Goal: Task Accomplishment & Management: Use online tool/utility

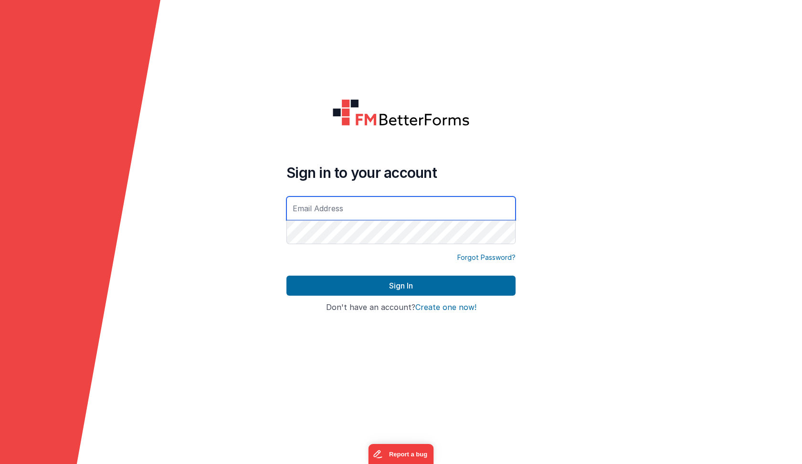
type input "[EMAIL_ADDRESS][DOMAIN_NAME]"
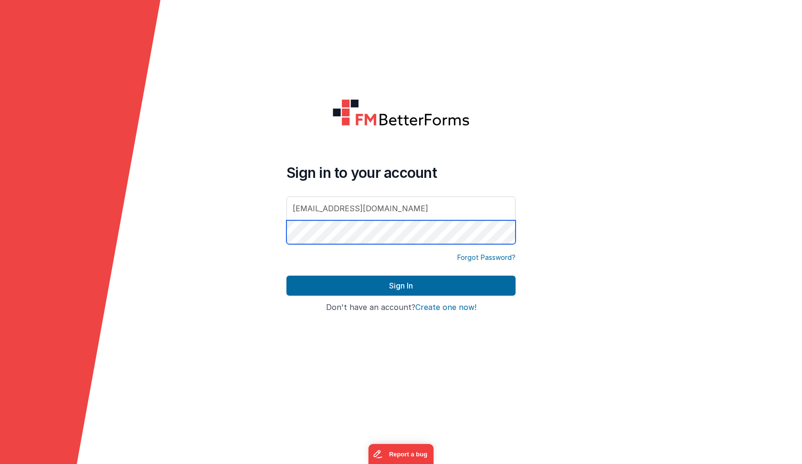
click at [401, 286] on button "Sign In" at bounding box center [400, 286] width 229 height 20
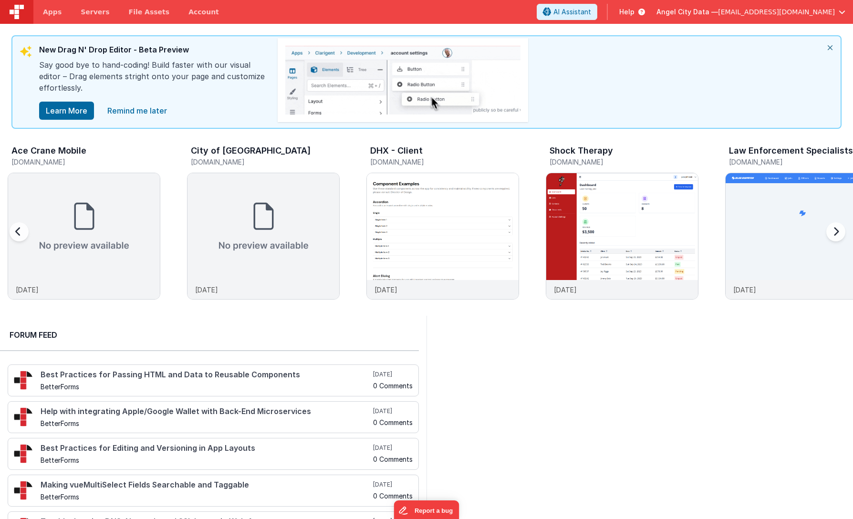
click at [801, 232] on div at bounding box center [834, 237] width 38 height 137
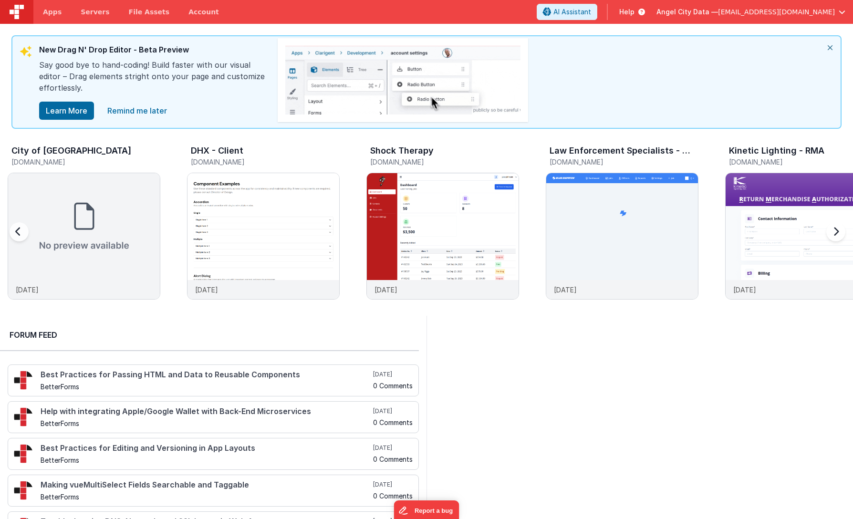
click at [801, 234] on div at bounding box center [834, 237] width 38 height 137
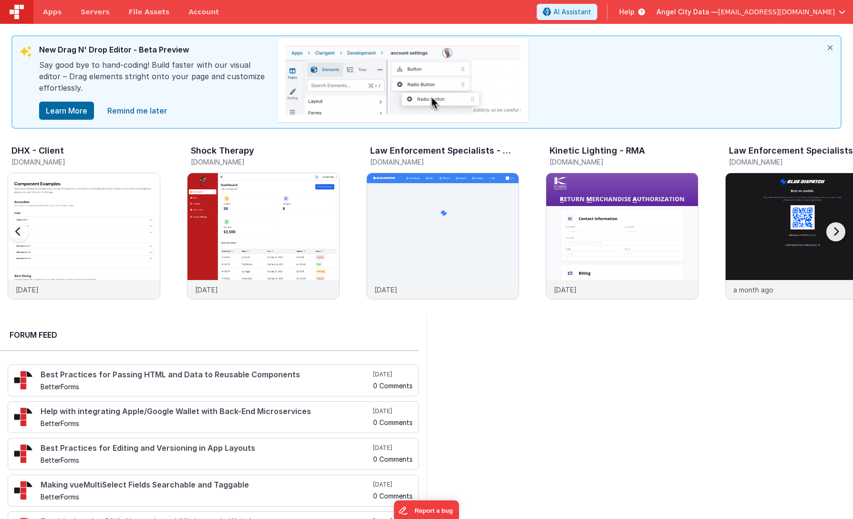
click at [801, 234] on div at bounding box center [834, 237] width 38 height 137
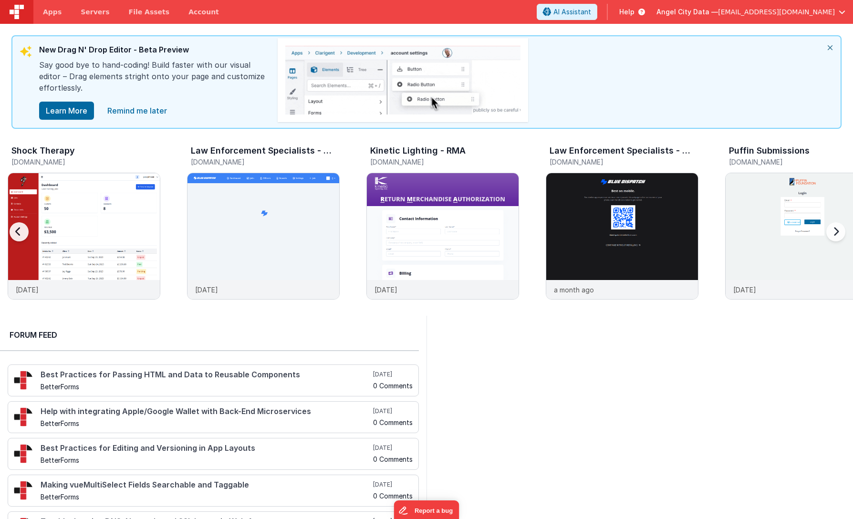
click at [801, 234] on div at bounding box center [834, 237] width 38 height 137
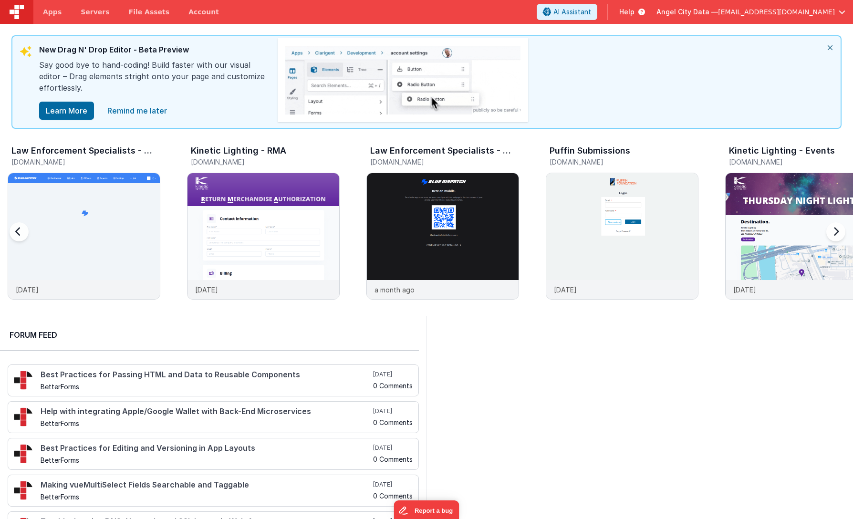
click at [801, 234] on div at bounding box center [834, 237] width 38 height 137
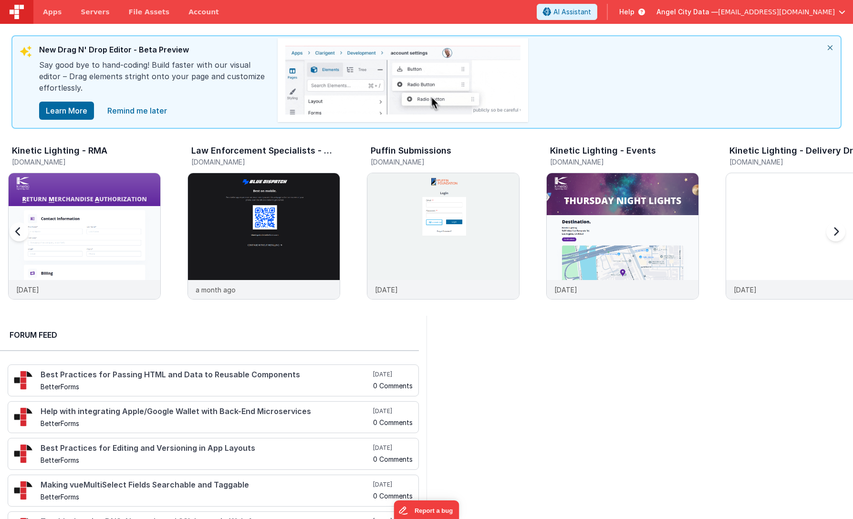
scroll to position [0, 897]
click at [801, 234] on div at bounding box center [834, 237] width 38 height 137
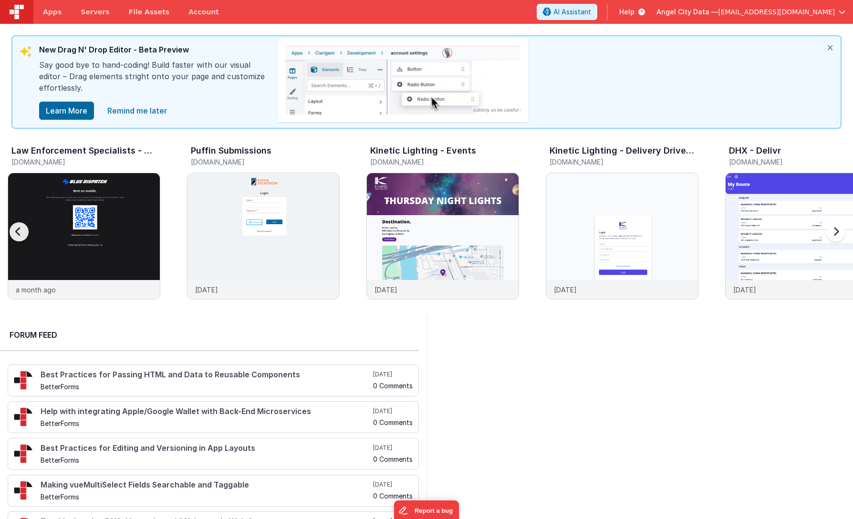
click at [801, 234] on div at bounding box center [834, 237] width 38 height 137
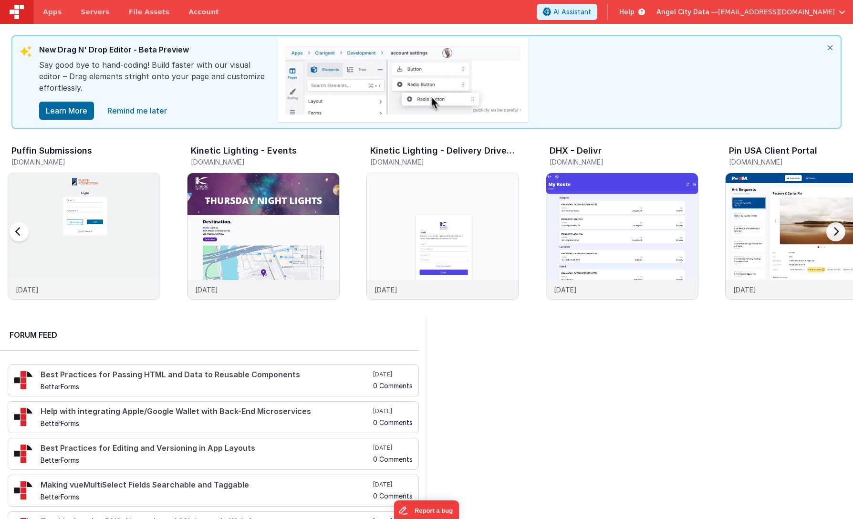
click at [801, 234] on div at bounding box center [834, 237] width 38 height 137
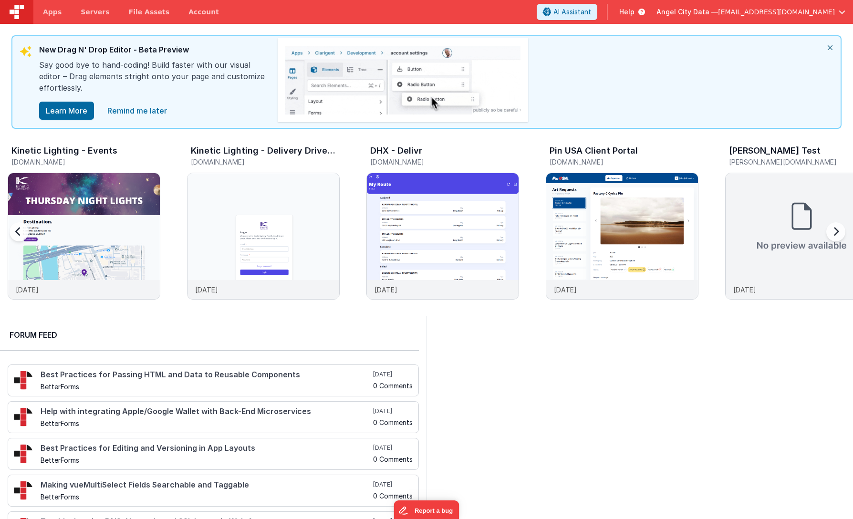
click at [801, 234] on div at bounding box center [834, 237] width 38 height 137
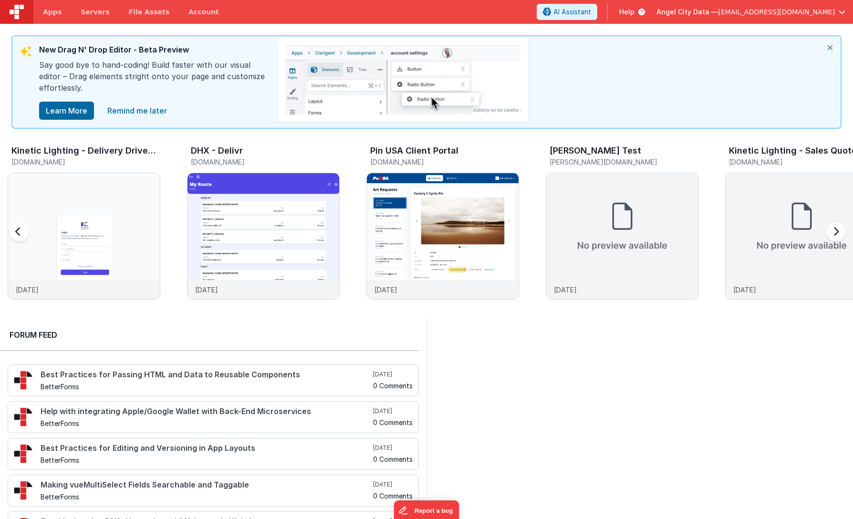
click at [801, 234] on div at bounding box center [834, 237] width 38 height 137
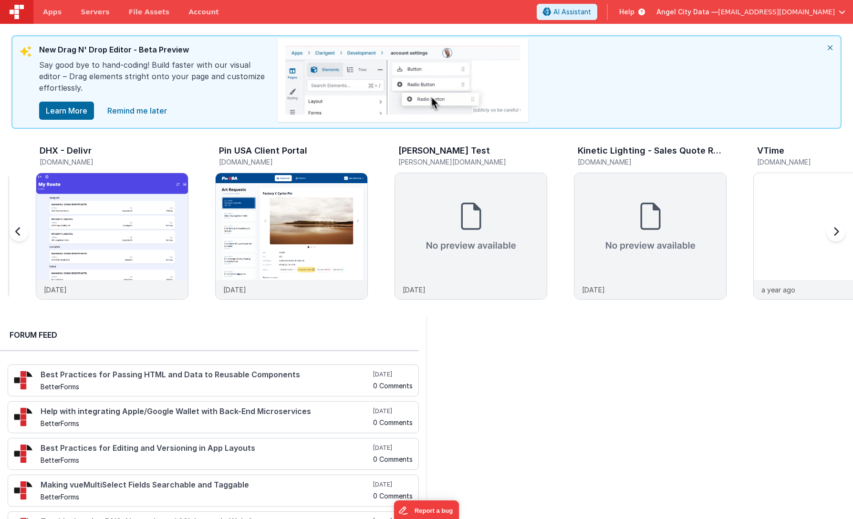
scroll to position [0, 1795]
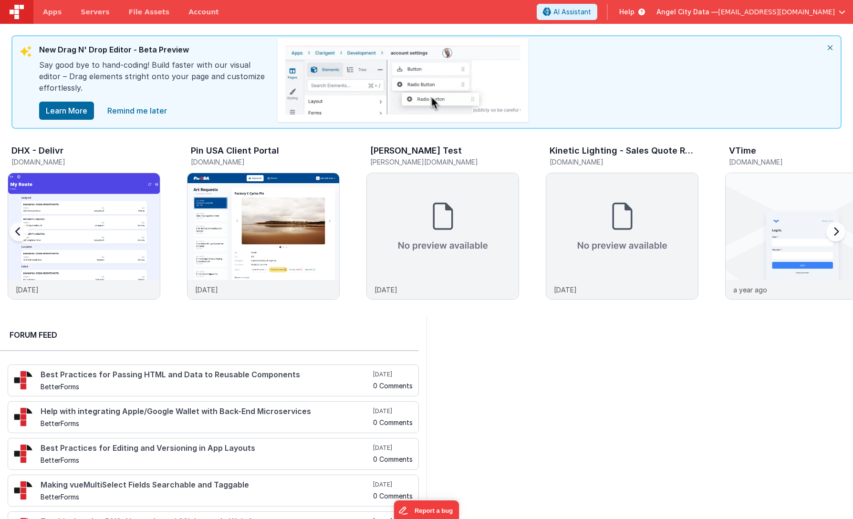
click at [801, 234] on div at bounding box center [834, 237] width 38 height 137
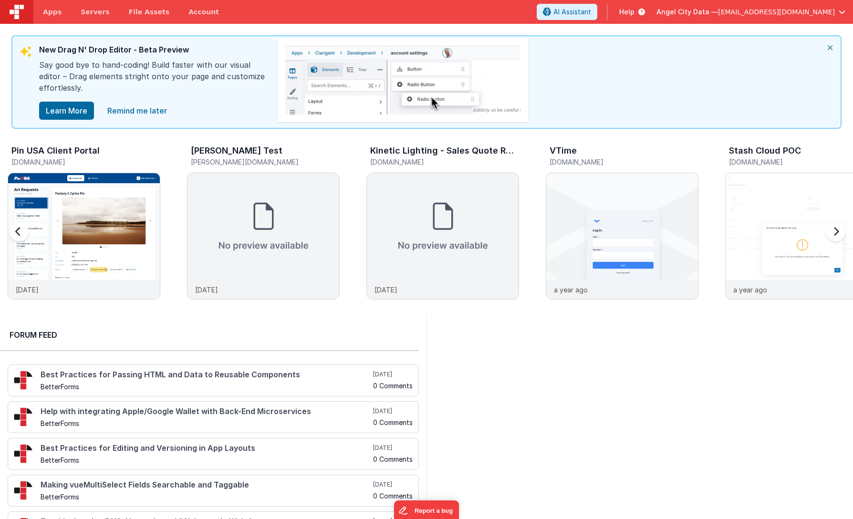
click at [801, 234] on div at bounding box center [834, 237] width 38 height 137
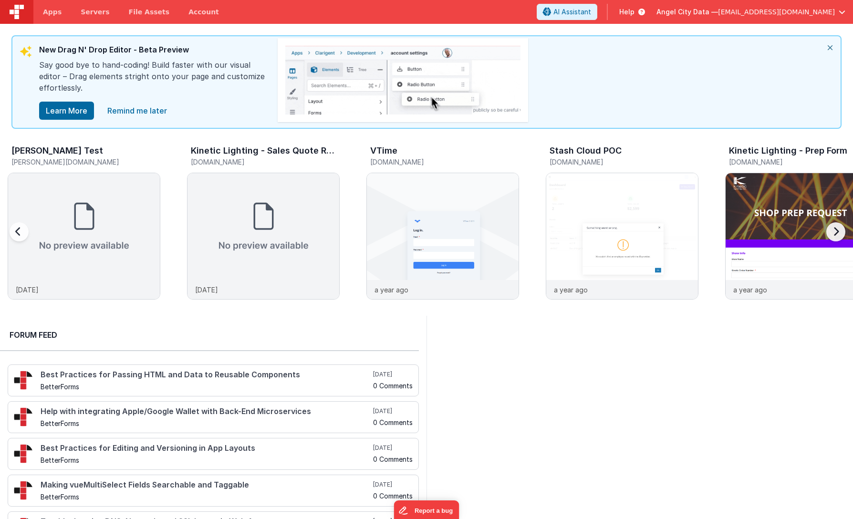
click at [801, 234] on div at bounding box center [834, 237] width 38 height 137
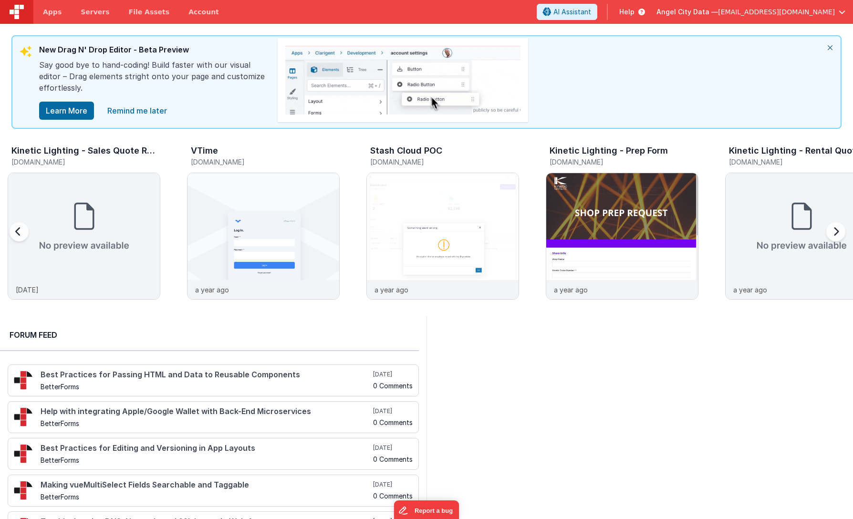
click at [801, 234] on div at bounding box center [834, 237] width 38 height 137
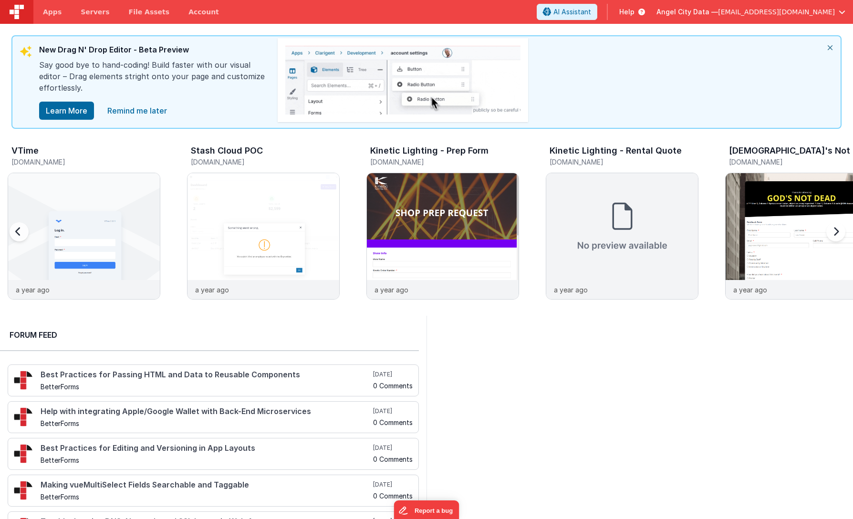
click at [801, 234] on div at bounding box center [834, 237] width 38 height 137
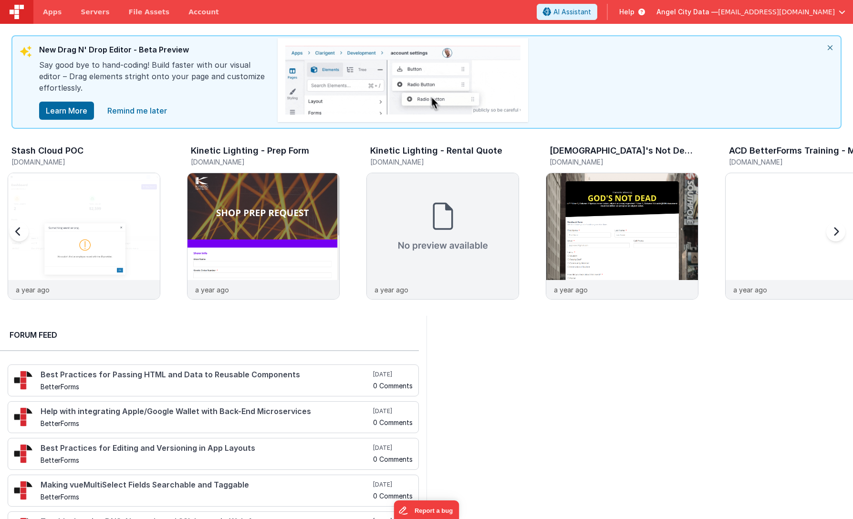
click at [801, 234] on div at bounding box center [834, 237] width 38 height 137
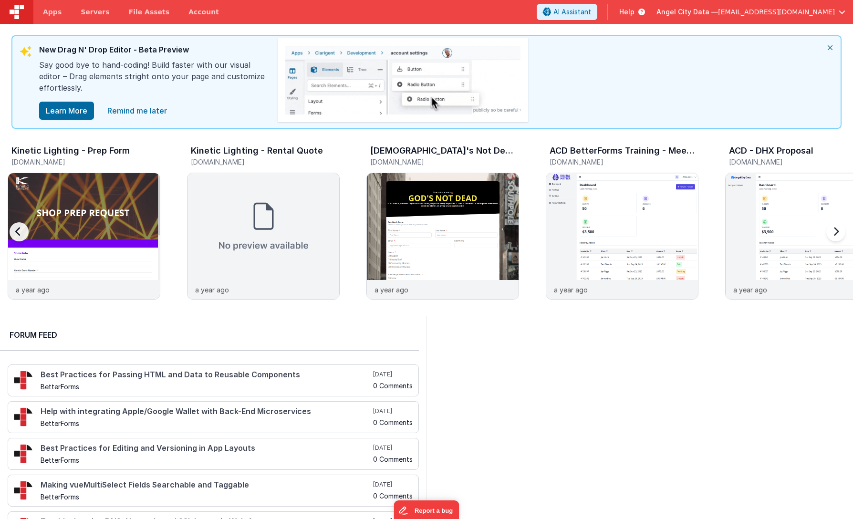
click at [801, 234] on div at bounding box center [834, 237] width 38 height 137
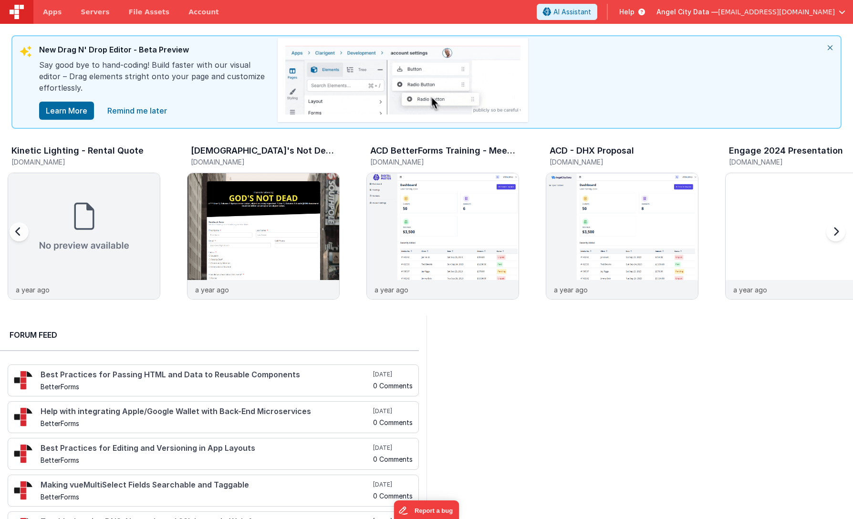
click at [801, 234] on div at bounding box center [834, 237] width 38 height 137
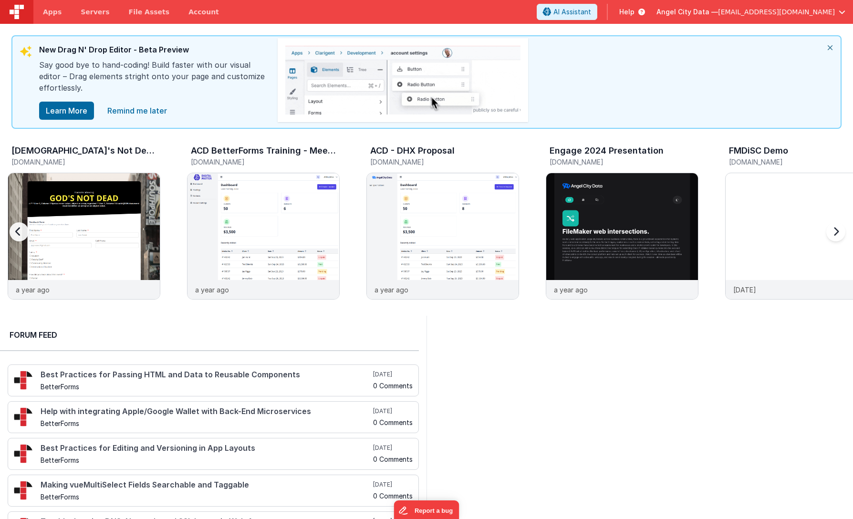
click at [801, 234] on div at bounding box center [834, 237] width 38 height 137
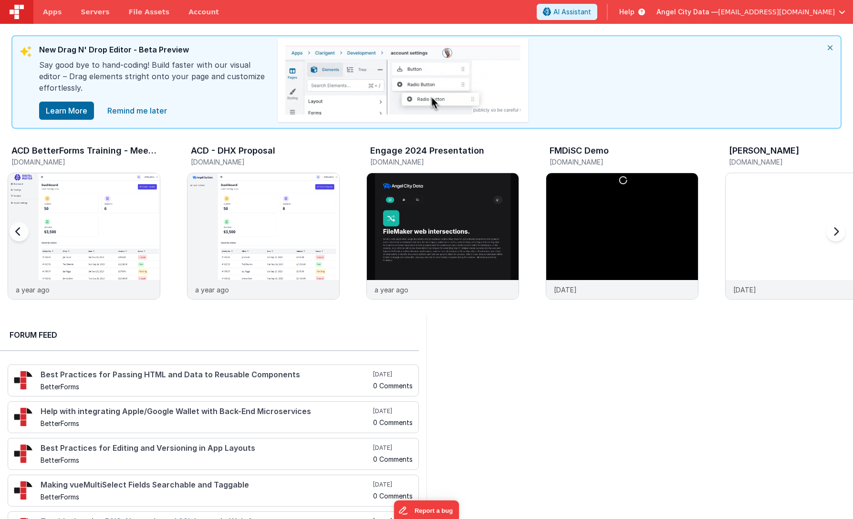
click at [801, 234] on div at bounding box center [834, 237] width 38 height 137
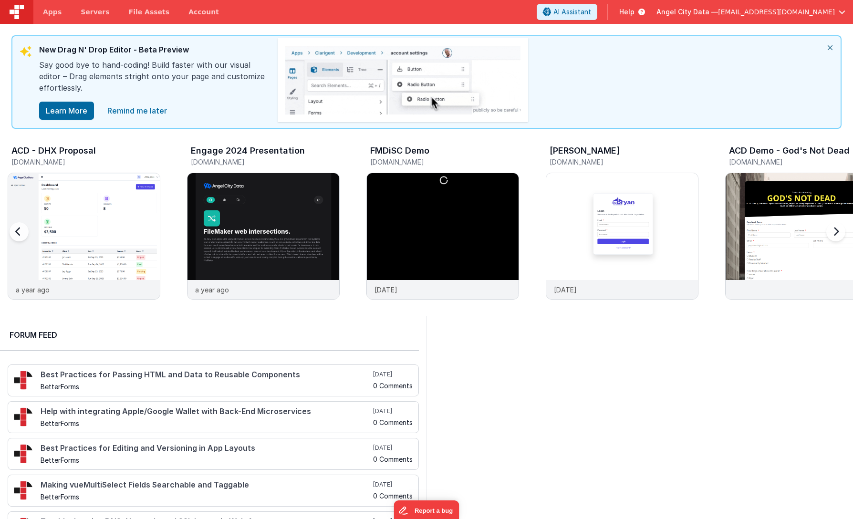
click at [801, 234] on div at bounding box center [834, 237] width 38 height 137
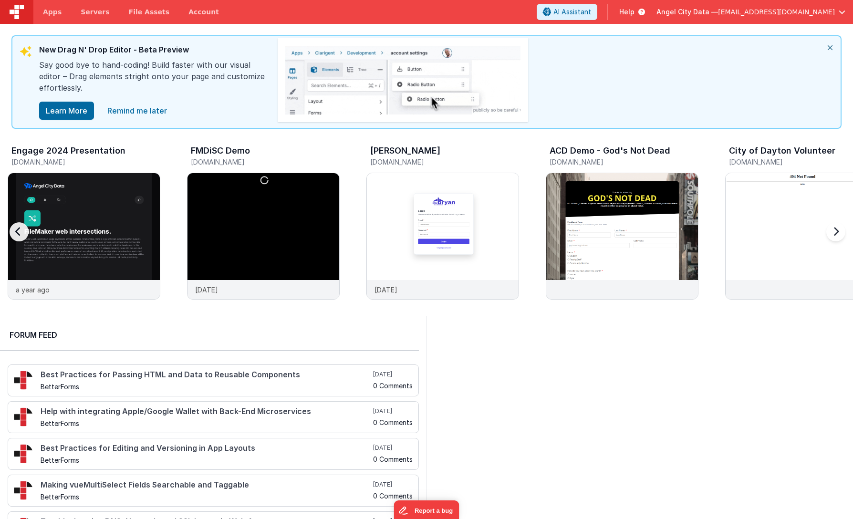
click at [801, 234] on div at bounding box center [834, 237] width 38 height 137
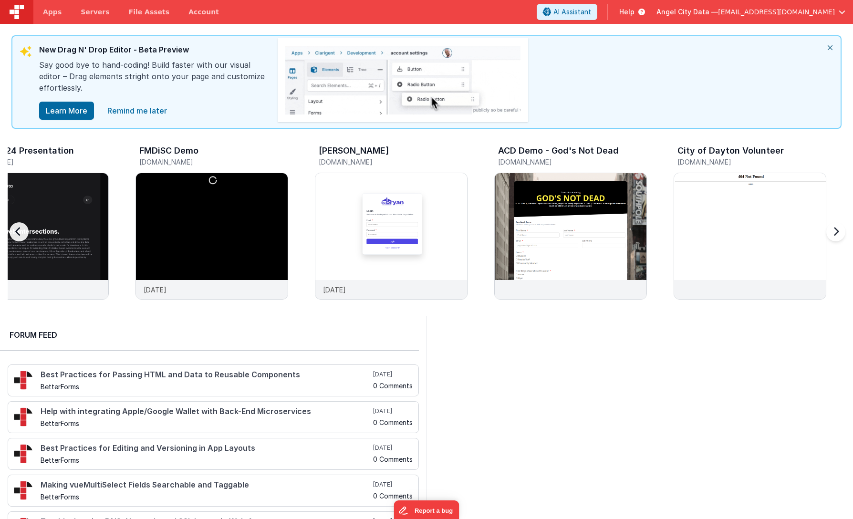
scroll to position [0, 3828]
click at [19, 234] on div at bounding box center [29, 237] width 38 height 137
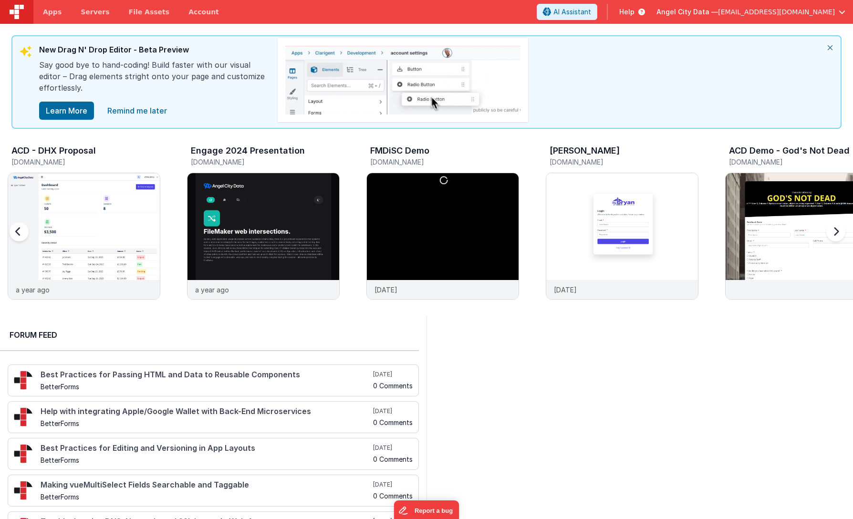
click at [19, 234] on div at bounding box center [29, 237] width 38 height 137
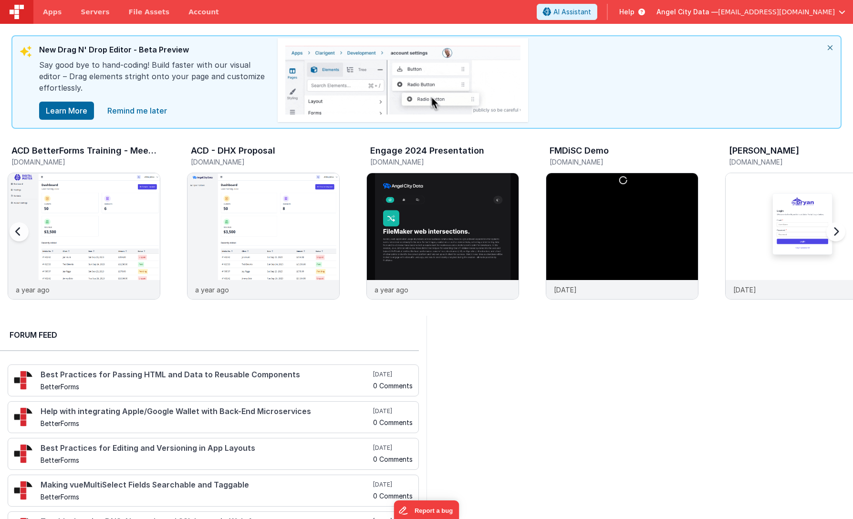
click at [19, 234] on div at bounding box center [29, 237] width 38 height 137
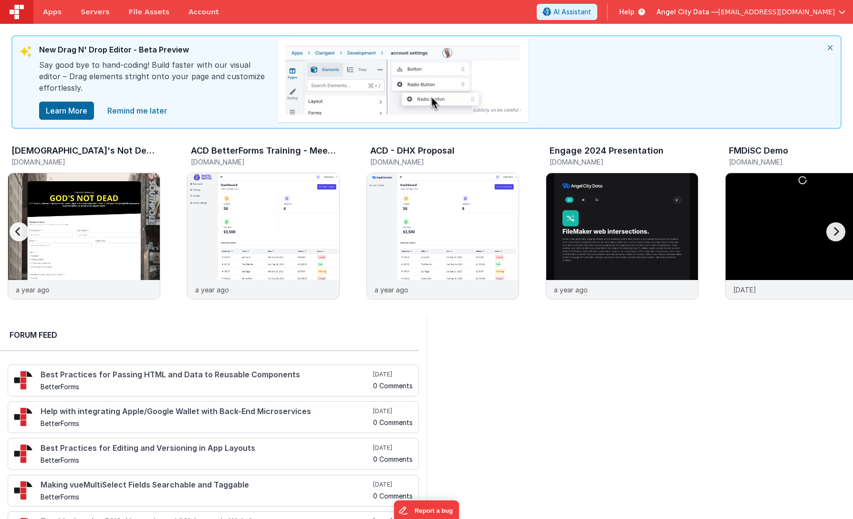
click at [19, 234] on div at bounding box center [29, 237] width 38 height 137
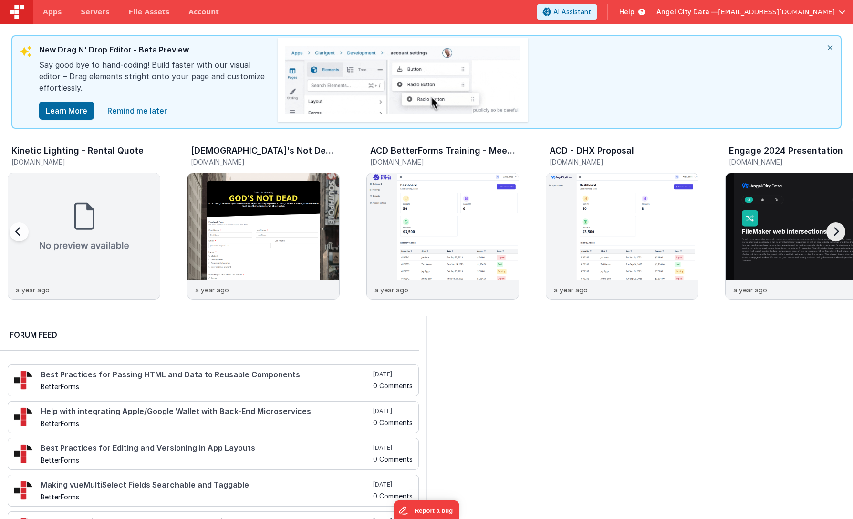
click at [19, 234] on div at bounding box center [29, 237] width 38 height 137
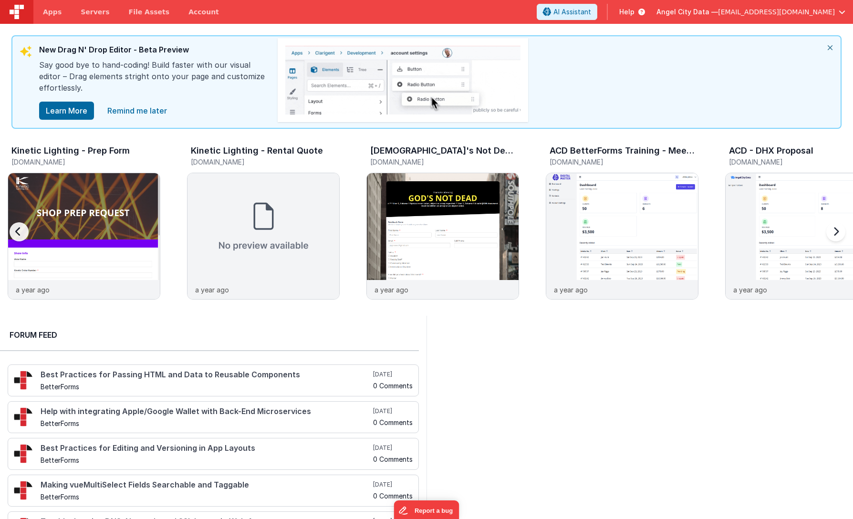
click at [19, 234] on div at bounding box center [29, 237] width 38 height 137
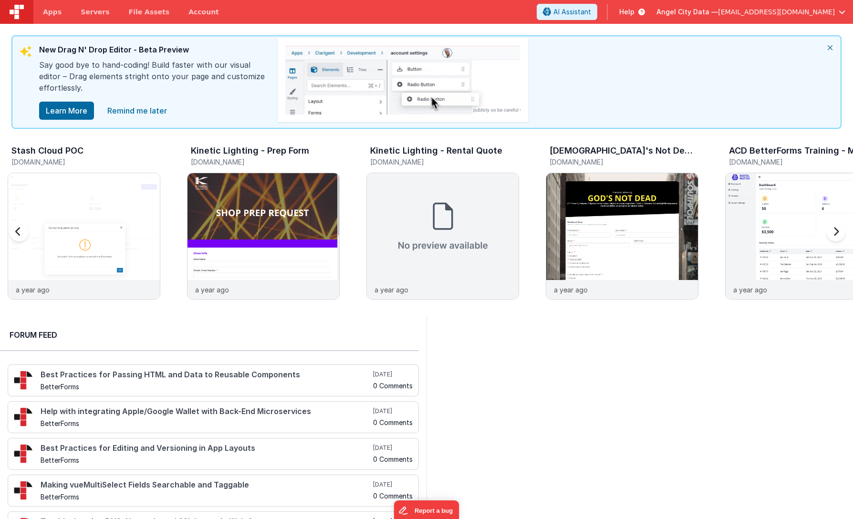
click at [19, 234] on div at bounding box center [29, 237] width 38 height 137
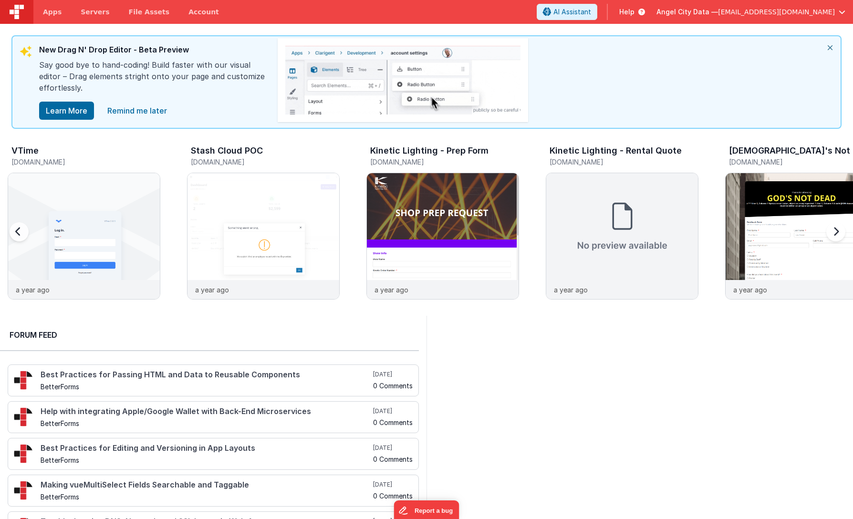
click at [19, 234] on div at bounding box center [29, 237] width 38 height 137
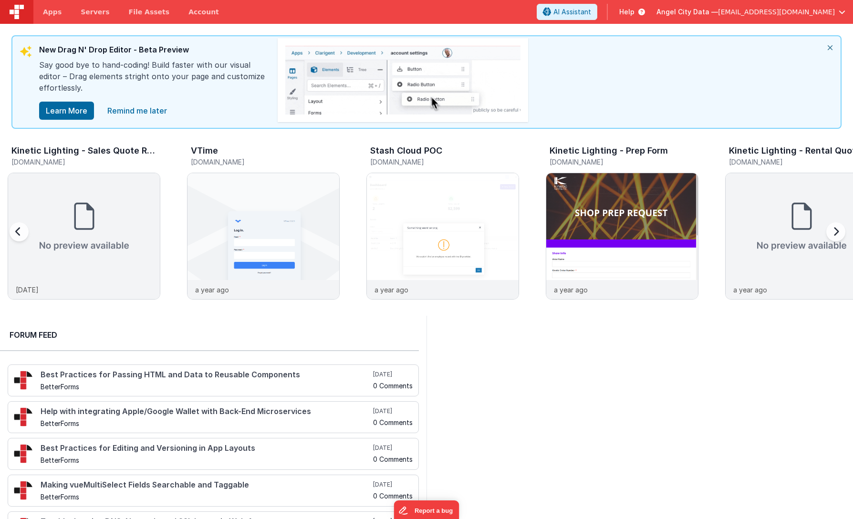
click at [19, 234] on div at bounding box center [29, 237] width 38 height 137
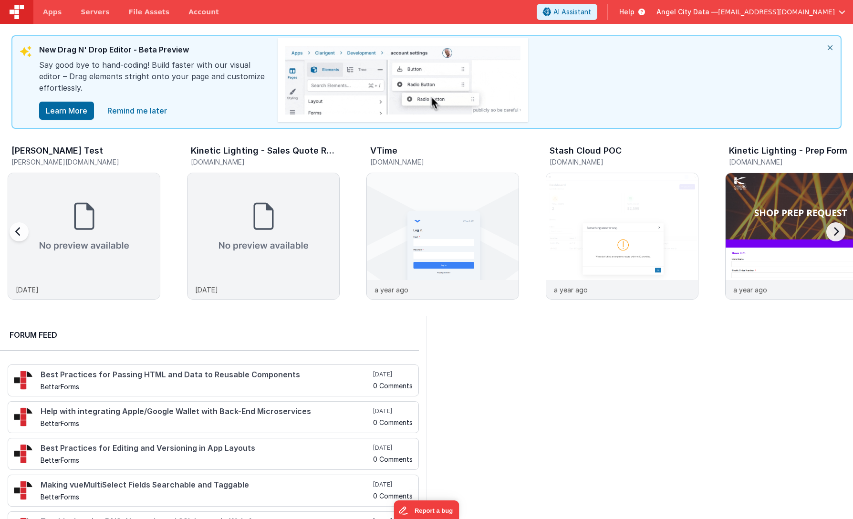
click at [19, 234] on div at bounding box center [29, 237] width 38 height 137
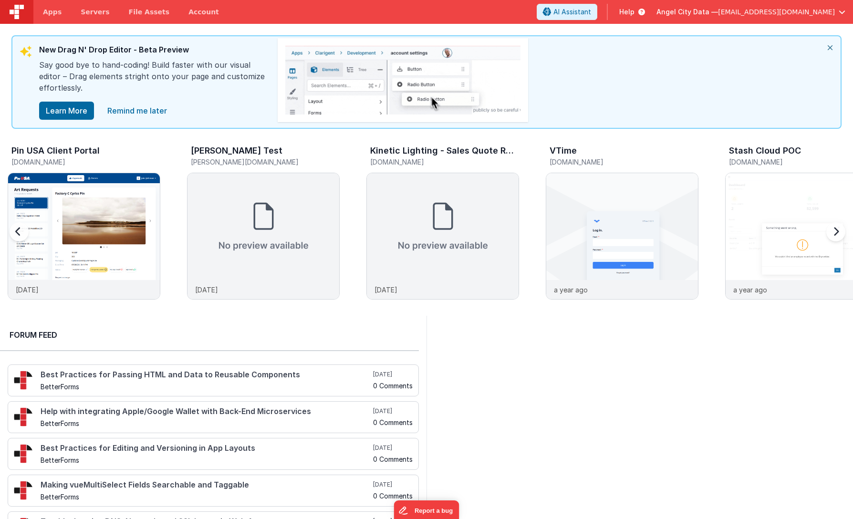
click at [19, 234] on div at bounding box center [29, 237] width 38 height 137
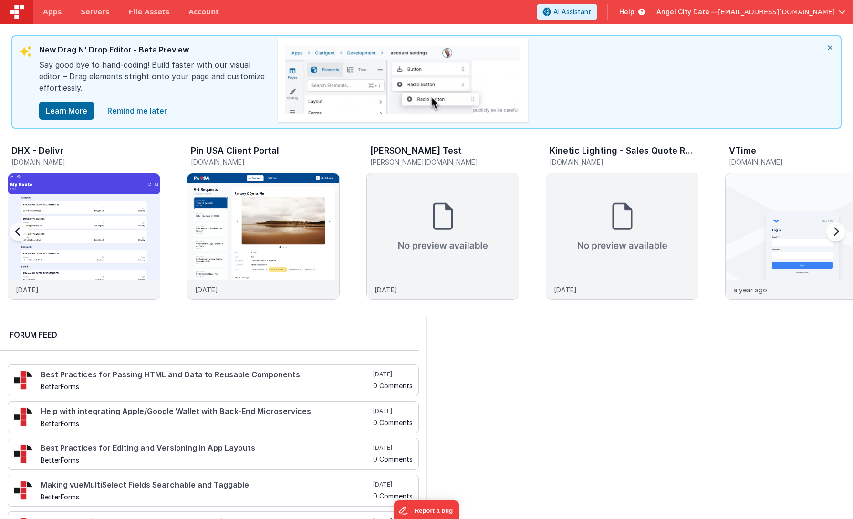
click at [19, 234] on div at bounding box center [29, 237] width 38 height 137
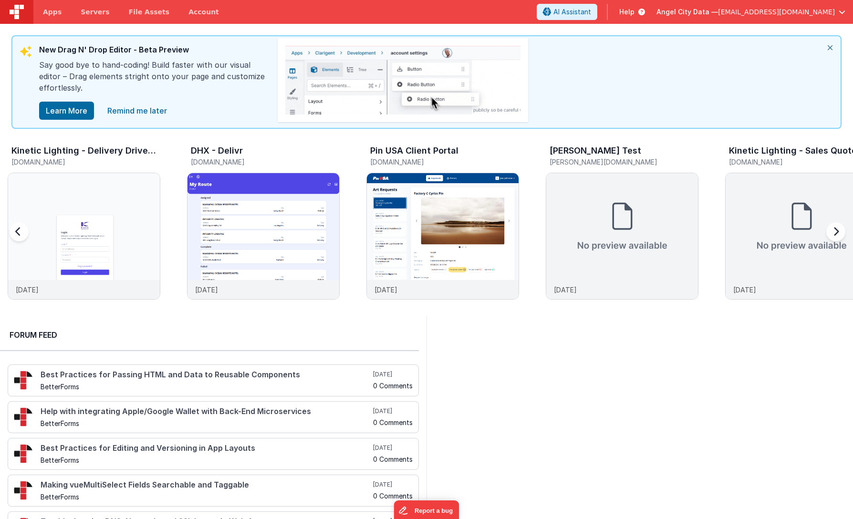
click at [19, 234] on div at bounding box center [29, 237] width 38 height 137
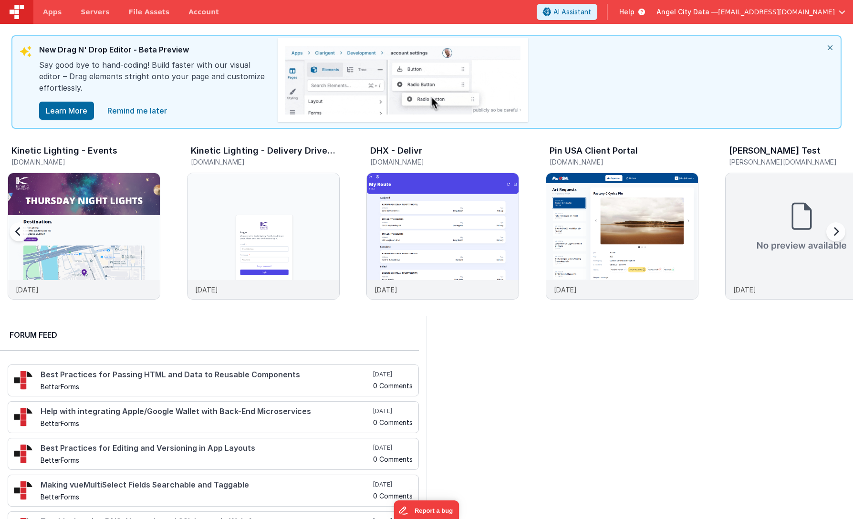
click at [19, 234] on div at bounding box center [29, 237] width 38 height 137
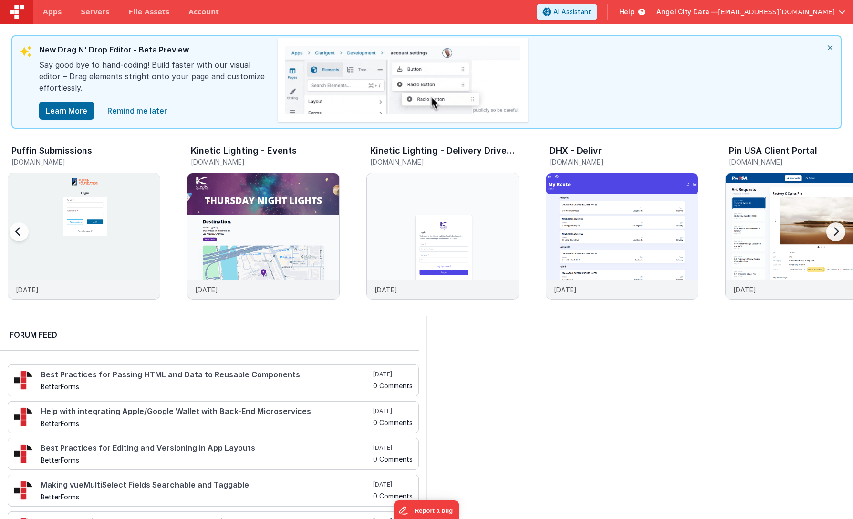
click at [19, 234] on div at bounding box center [29, 237] width 38 height 137
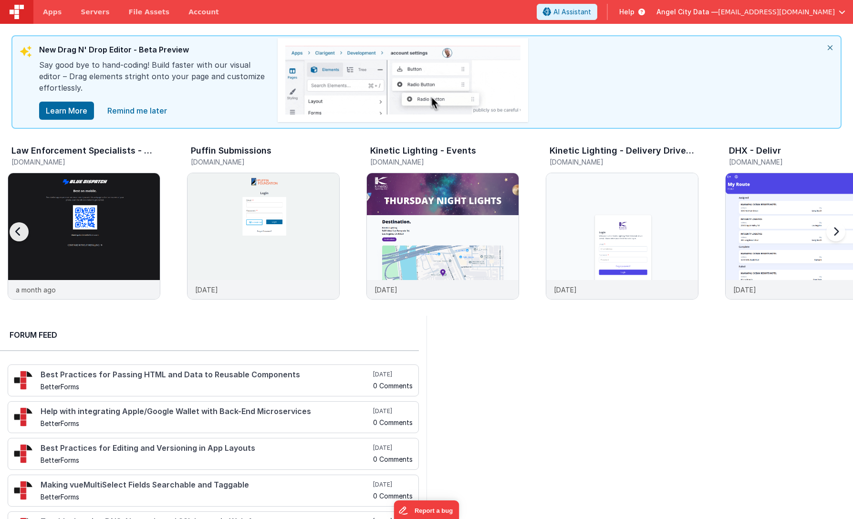
click at [19, 234] on div at bounding box center [29, 237] width 38 height 137
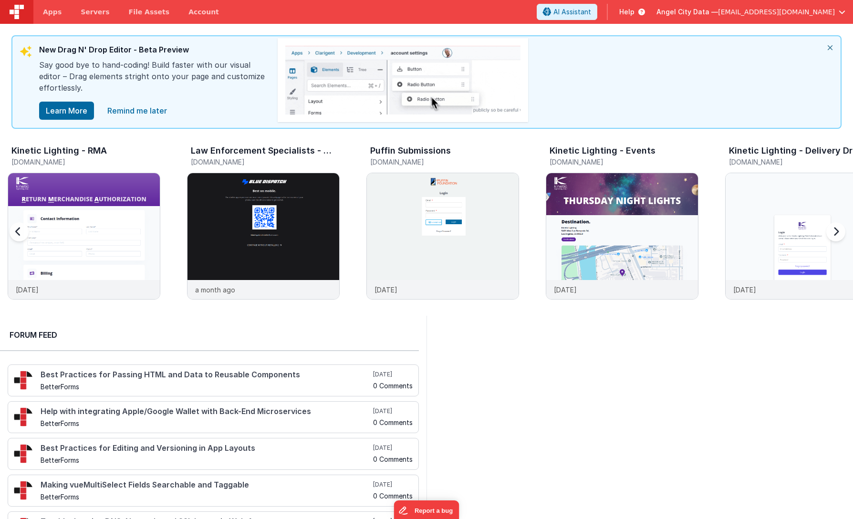
click at [19, 234] on div at bounding box center [29, 237] width 38 height 137
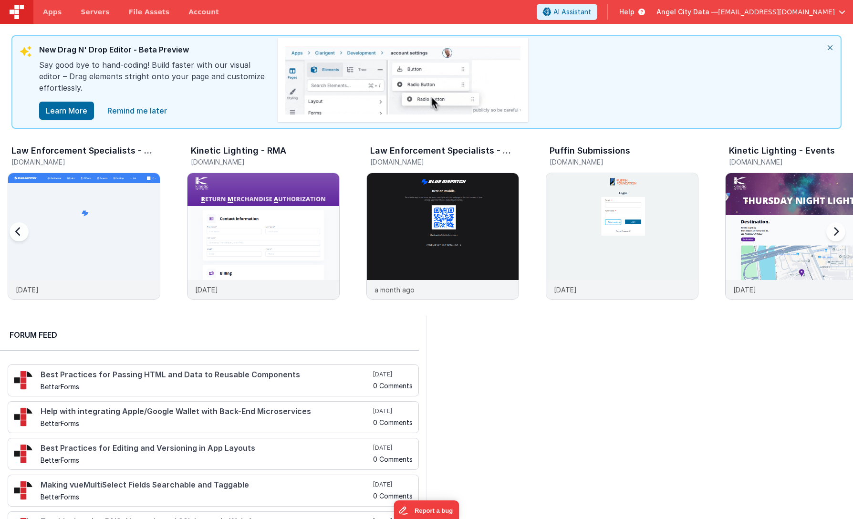
click at [19, 234] on div at bounding box center [29, 237] width 38 height 137
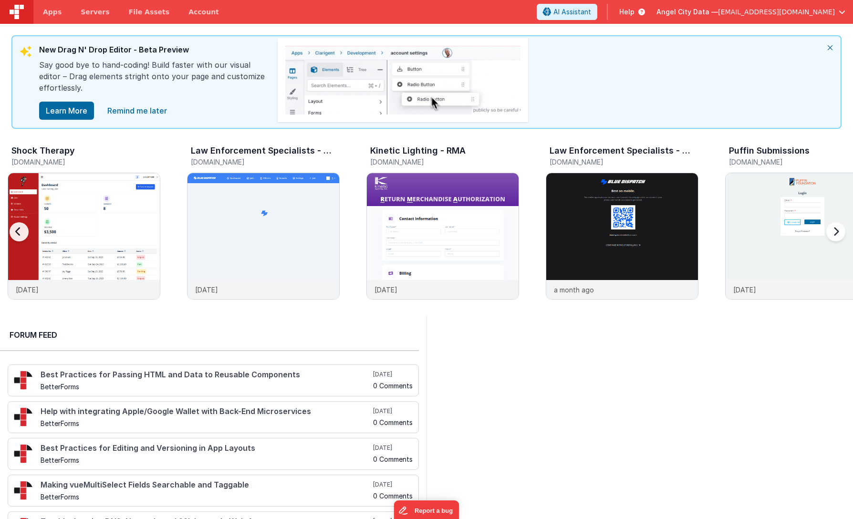
click at [19, 234] on div at bounding box center [29, 237] width 38 height 137
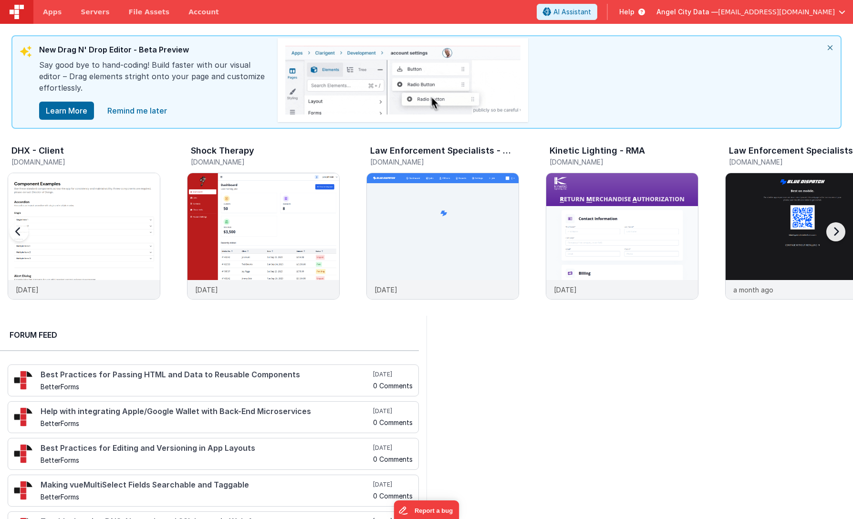
click at [19, 234] on div at bounding box center [29, 237] width 38 height 137
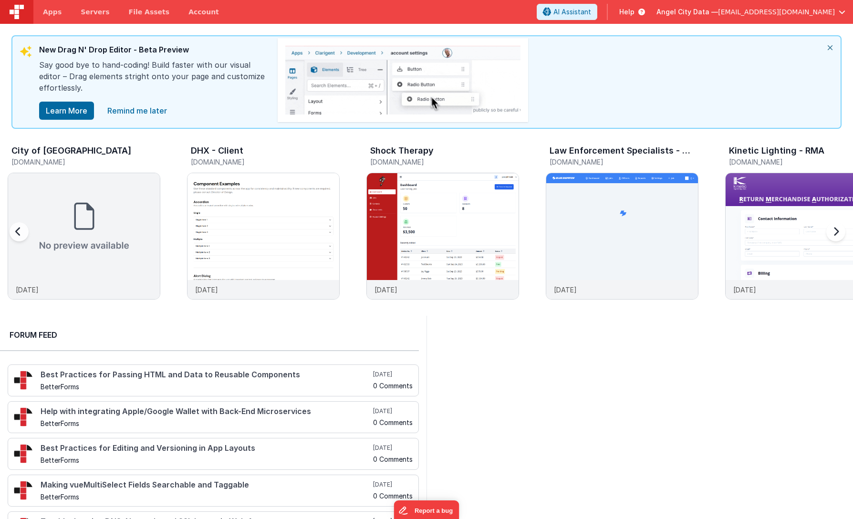
click at [19, 234] on div at bounding box center [29, 237] width 38 height 137
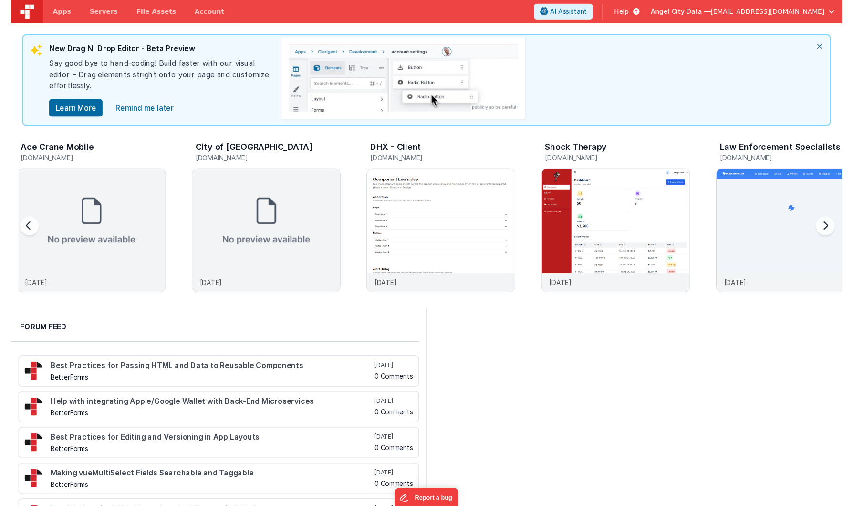
scroll to position [0, 0]
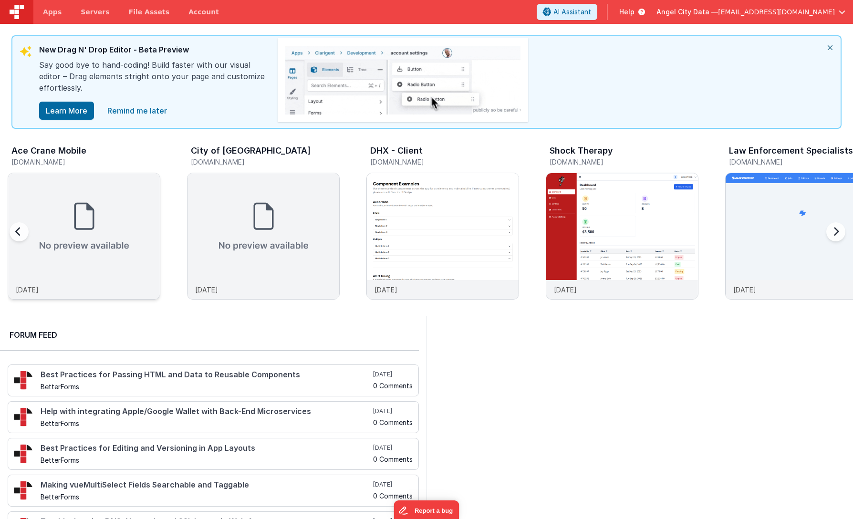
click at [94, 227] on img at bounding box center [84, 226] width 152 height 107
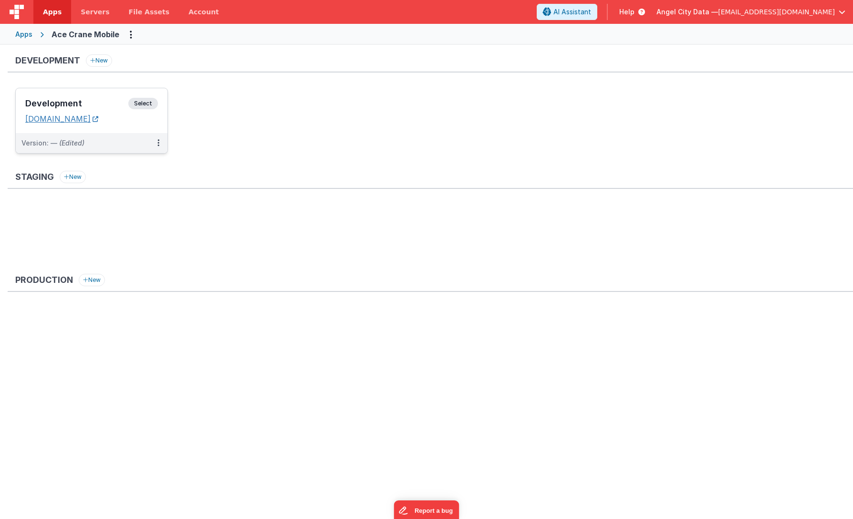
click at [42, 116] on link "[DOMAIN_NAME]" at bounding box center [61, 119] width 73 height 10
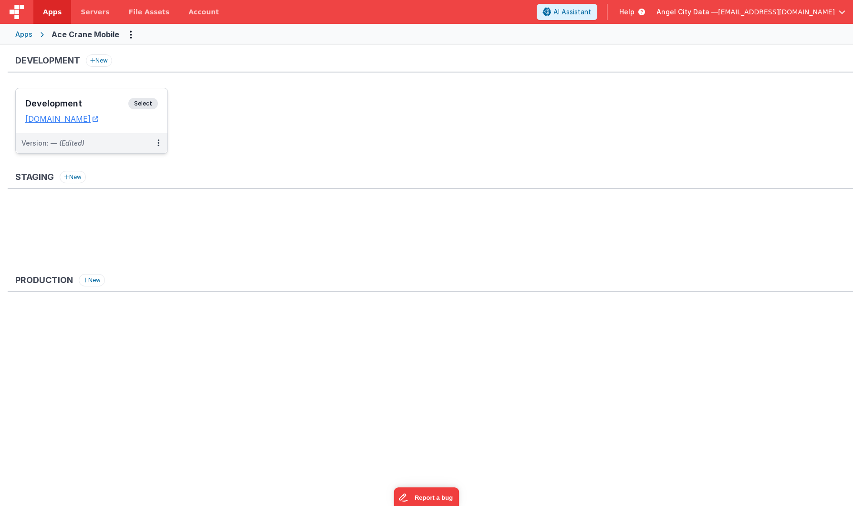
click at [138, 104] on span "Select" at bounding box center [143, 103] width 30 height 11
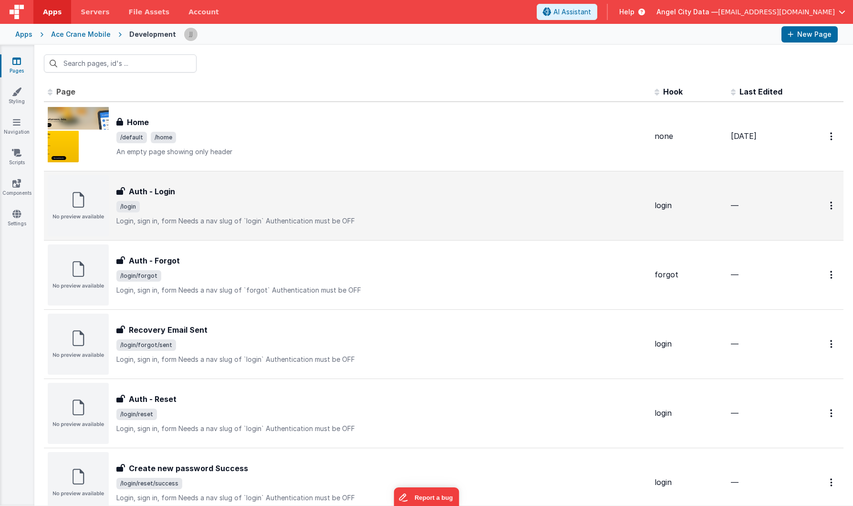
click at [134, 191] on h3 "Auth - Login" at bounding box center [152, 191] width 46 height 11
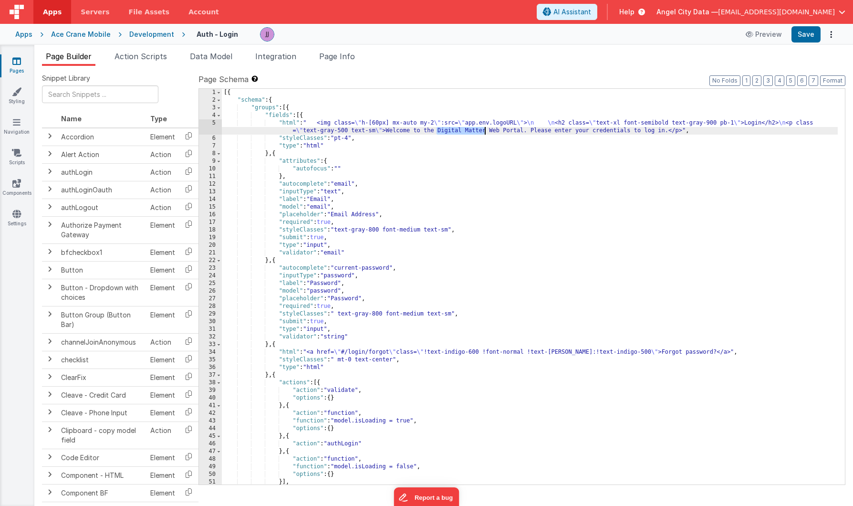
drag, startPoint x: 436, startPoint y: 132, endPoint x: 486, endPoint y: 132, distance: 49.6
click at [486, 132] on div "[{ "schema" : { "groups" : [{ "fields" : [{ "html" : " <img class= \" h-[60px] …" at bounding box center [530, 294] width 616 height 411
click at [801, 37] on button "Save" at bounding box center [806, 34] width 29 height 16
